Goal: Information Seeking & Learning: Learn about a topic

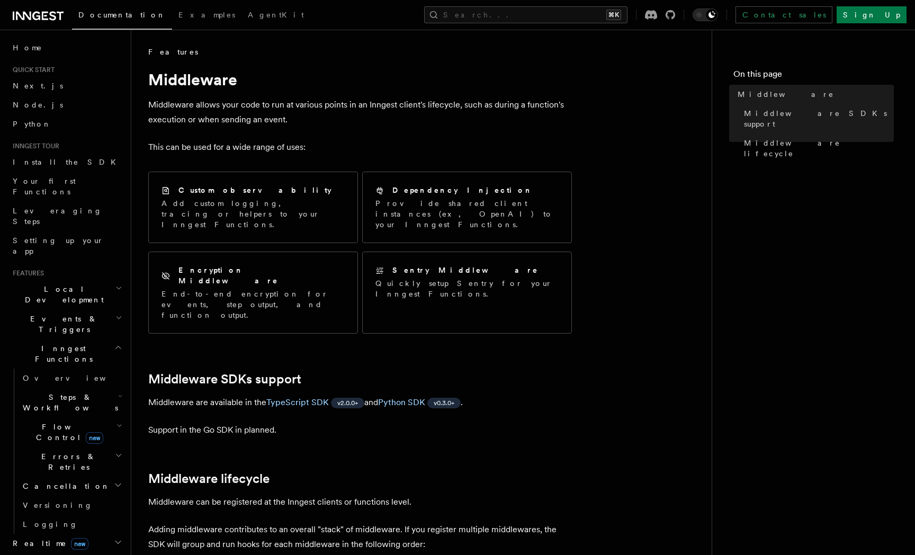
click at [59, 417] on h2 "Flow Control new" at bounding box center [72, 432] width 106 height 30
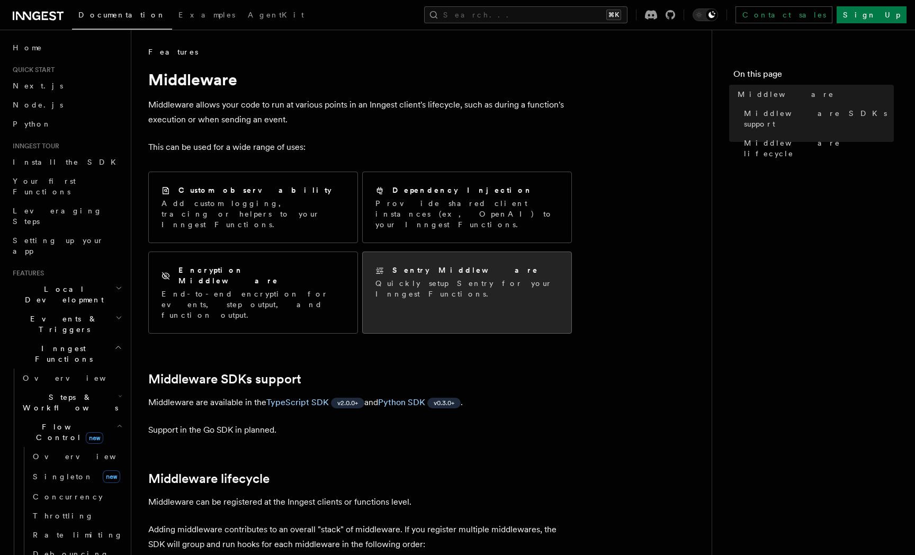
click at [384, 294] on link "Sentry Middleware Quickly setup Sentry for your Inngest Functions." at bounding box center [467, 292] width 210 height 82
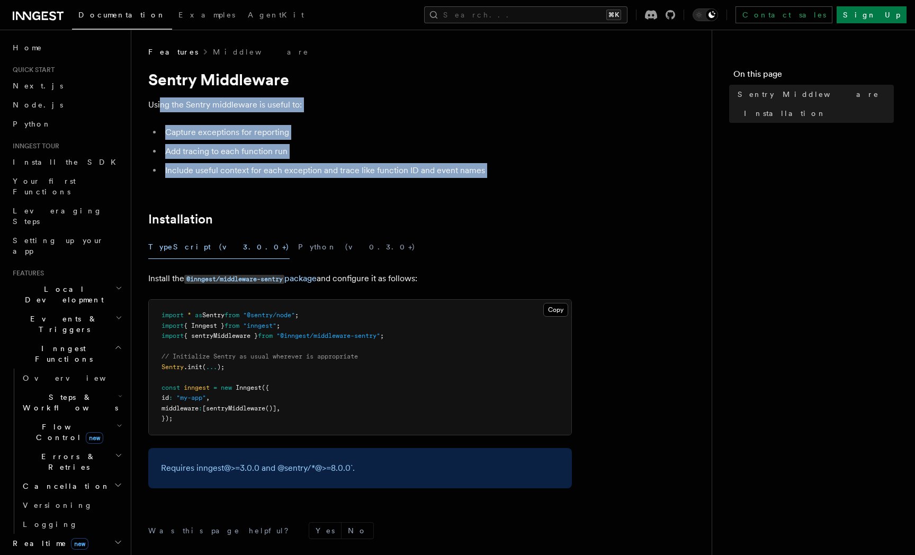
drag, startPoint x: 262, startPoint y: 192, endPoint x: 159, endPoint y: 113, distance: 130.2
click at [159, 110] on article "Features Middleware Sentry Middleware Using the Sentry middleware is useful to:…" at bounding box center [421, 373] width 546 height 652
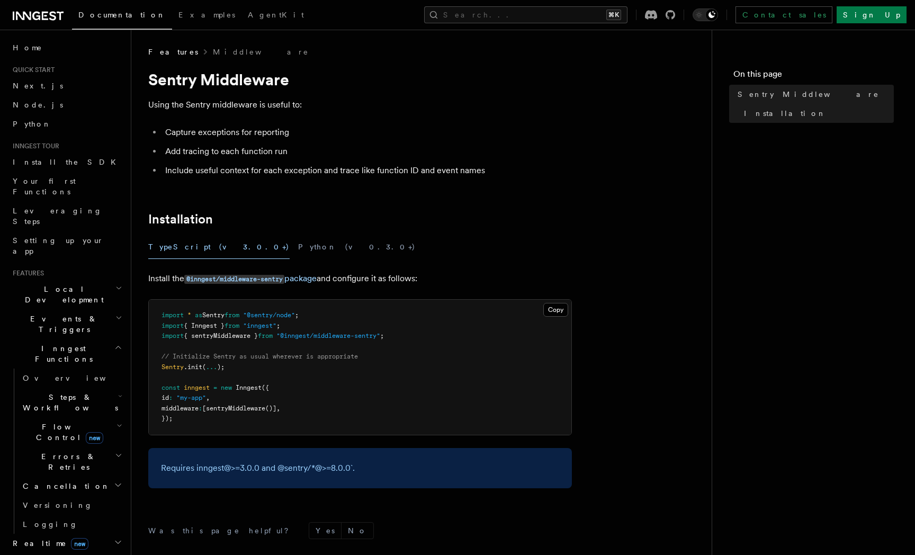
click at [159, 114] on article "Features Middleware Sentry Middleware Using the Sentry middleware is useful to:…" at bounding box center [421, 373] width 546 height 652
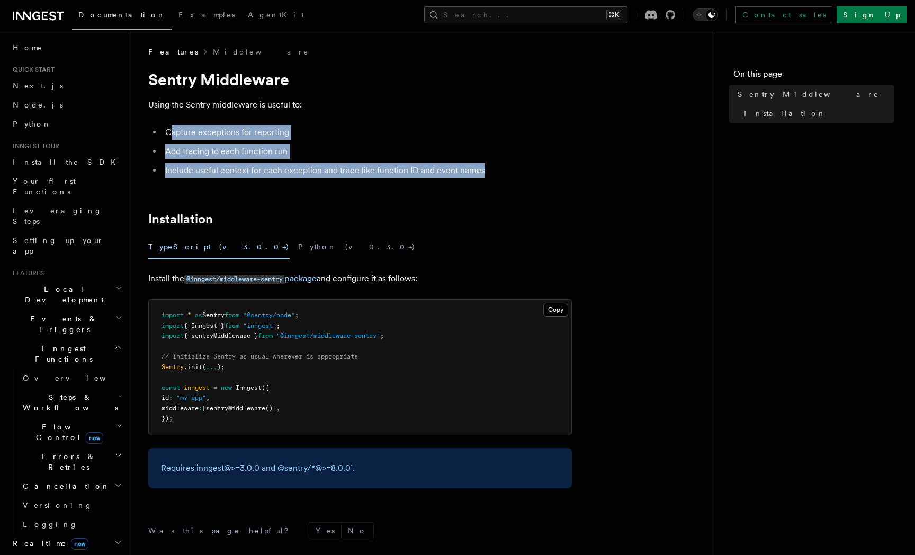
drag, startPoint x: 170, startPoint y: 127, endPoint x: 516, endPoint y: 172, distance: 349.1
click at [516, 172] on ul "Capture exceptions for reporting Add tracing to each function run Include usefu…" at bounding box center [360, 151] width 424 height 53
click at [516, 172] on li "Include useful context for each exception and trace like function ID and event …" at bounding box center [367, 170] width 410 height 15
drag, startPoint x: 510, startPoint y: 160, endPoint x: 162, endPoint y: 113, distance: 351.1
click at [162, 113] on article "Features Middleware Sentry Middleware Using the Sentry middleware is useful to:…" at bounding box center [421, 373] width 546 height 652
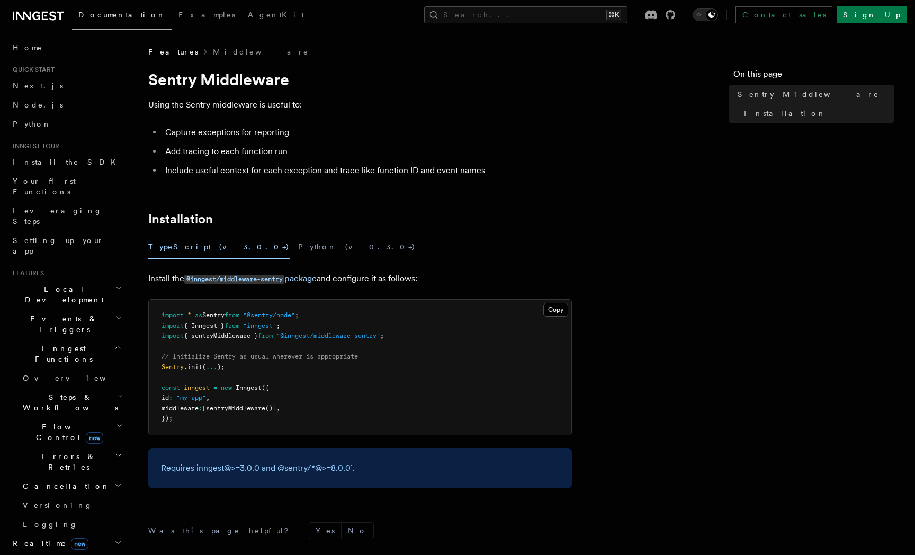
drag, startPoint x: 162, startPoint y: 114, endPoint x: 175, endPoint y: 130, distance: 20.3
click at [164, 119] on article "Features Middleware Sentry Middleware Using the Sentry middleware is useful to:…" at bounding box center [421, 373] width 546 height 652
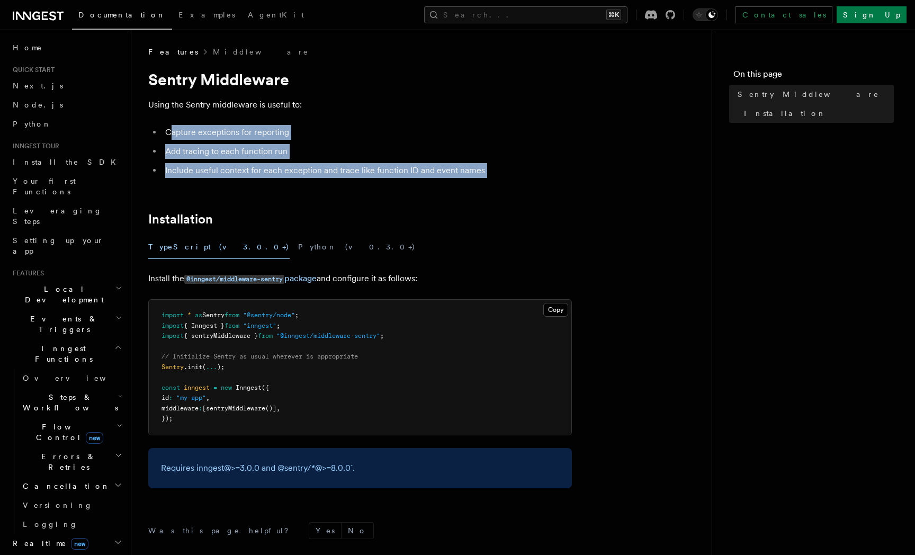
drag, startPoint x: 175, startPoint y: 130, endPoint x: 527, endPoint y: 186, distance: 356.9
click at [526, 189] on article "Features Middleware Sentry Middleware Using the Sentry middleware is useful to:…" at bounding box center [421, 373] width 546 height 652
click at [527, 184] on article "Features Middleware Sentry Middleware Using the Sentry middleware is useful to:…" at bounding box center [421, 373] width 546 height 652
drag, startPoint x: 391, startPoint y: 141, endPoint x: 281, endPoint y: 111, distance: 113.7
click at [281, 111] on article "Features Middleware Sentry Middleware Using the Sentry middleware is useful to:…" at bounding box center [421, 373] width 546 height 652
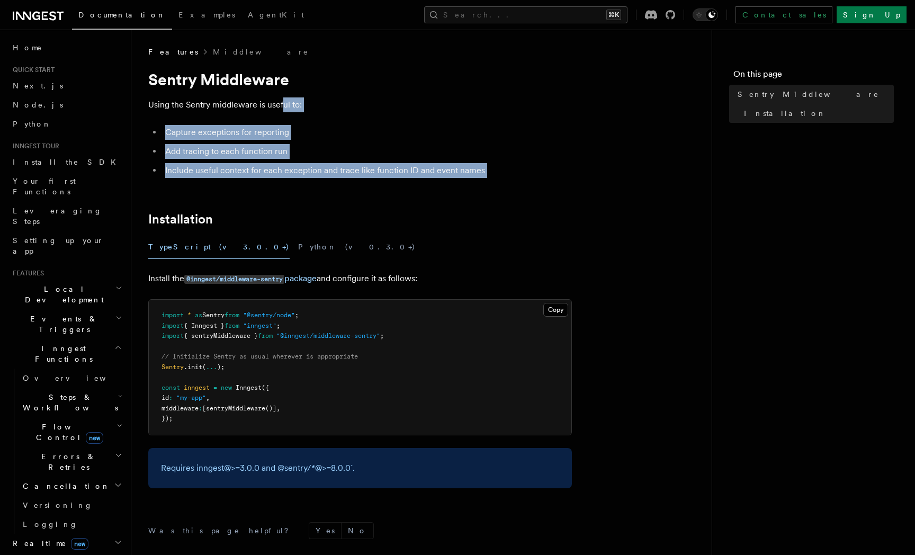
click at [281, 111] on p "Using the Sentry middleware is useful to:" at bounding box center [360, 104] width 424 height 15
